Goal: Find specific page/section: Find specific page/section

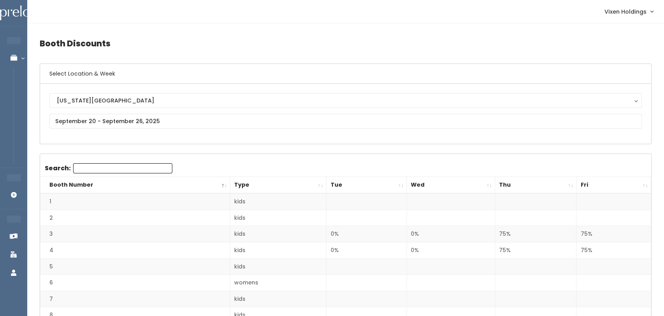
click at [18, 93] on link "All Bookings" at bounding box center [52, 94] width 97 height 16
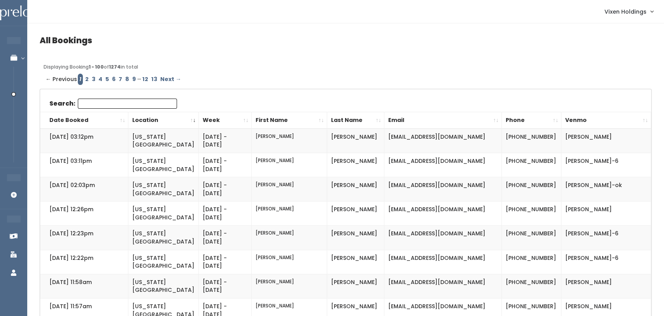
click at [16, 148] on link "Seller Check-in" at bounding box center [52, 150] width 97 height 16
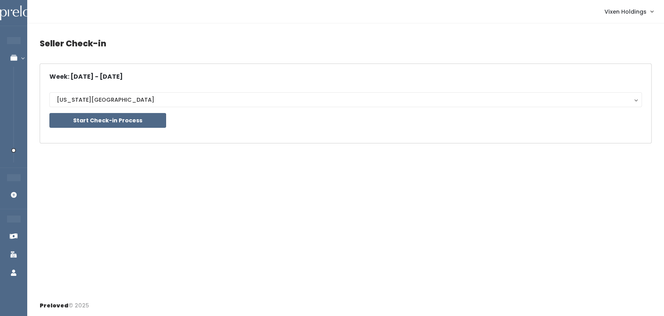
click at [23, 58] on icon at bounding box center [13, 57] width 27 height 7
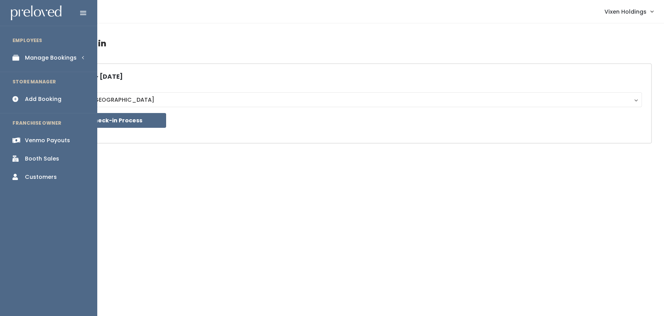
click at [56, 156] on div "Booth Sales" at bounding box center [42, 159] width 34 height 8
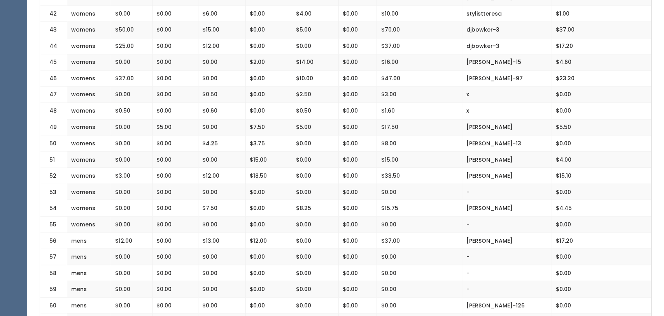
scroll to position [852, 0]
